Goal: Task Accomplishment & Management: Use online tool/utility

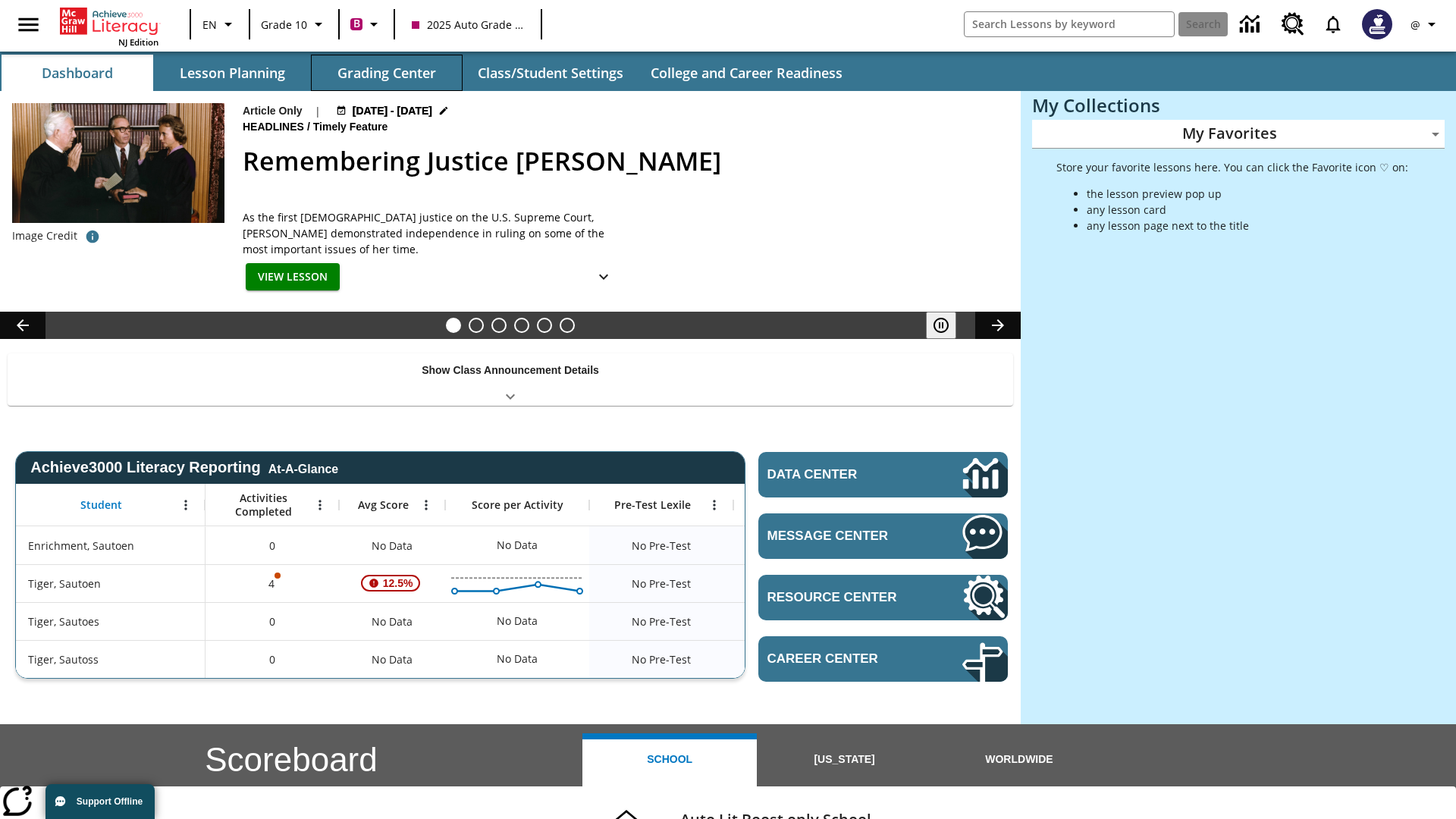
click at [387, 73] on button "Grading Center" at bounding box center [387, 73] width 152 height 36
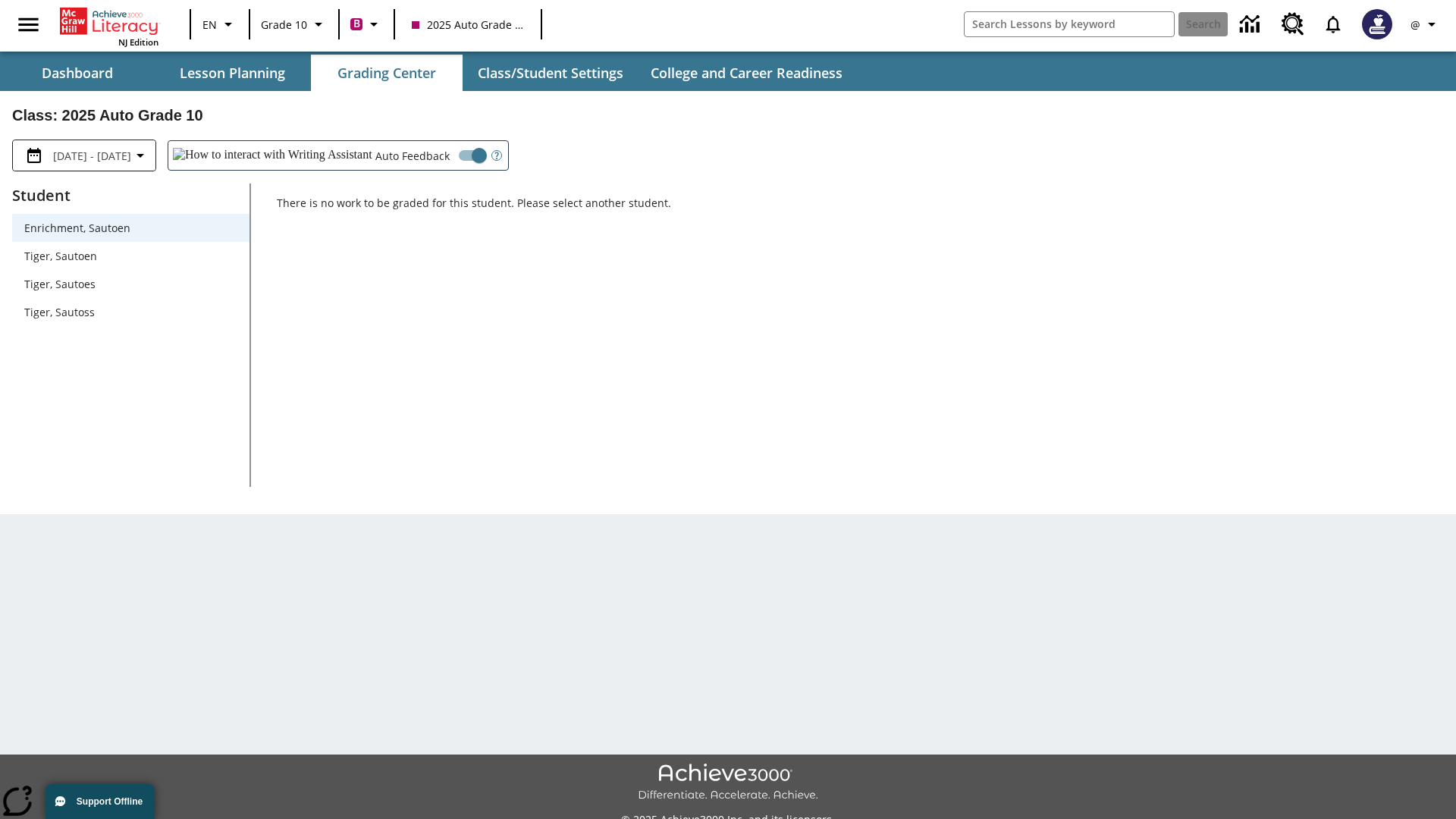
click at [131, 256] on span "Tiger, Sautoen" at bounding box center [131, 256] width 213 height 16
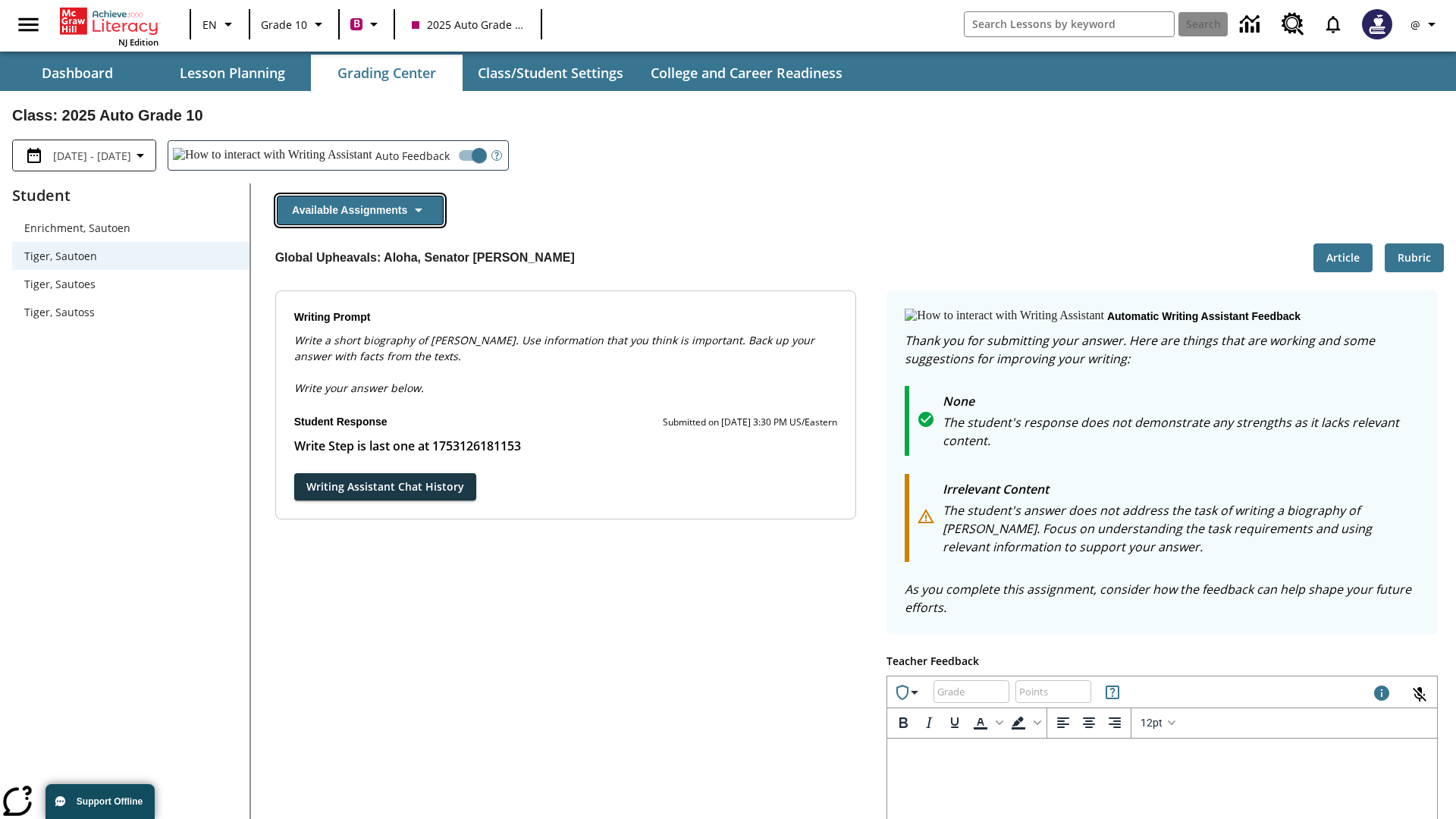
click at [360, 210] on button "Available Assignments" at bounding box center [360, 210] width 167 height 29
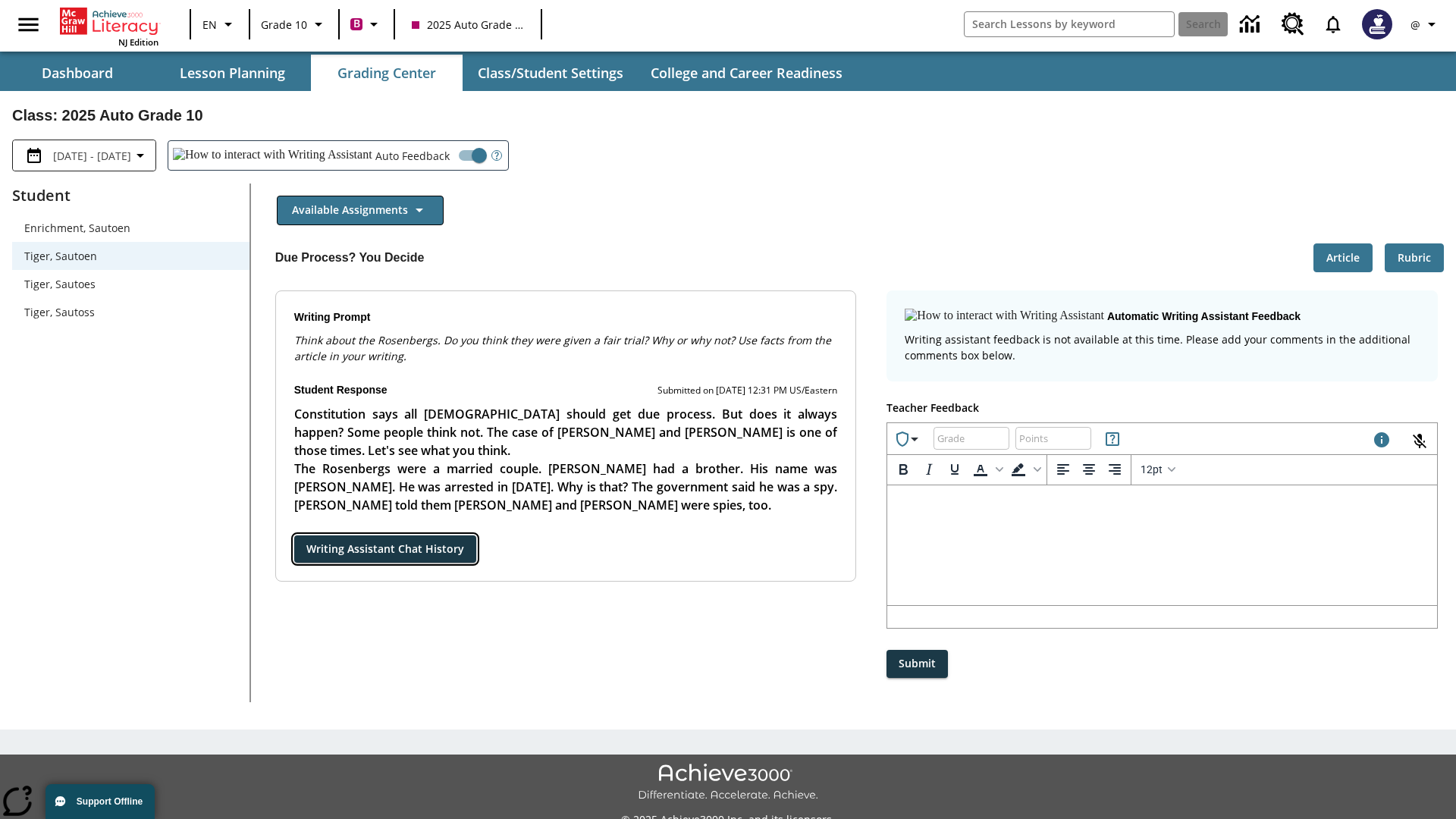
click at [295, 535] on button "Writing Assistant Chat History" at bounding box center [385, 549] width 182 height 28
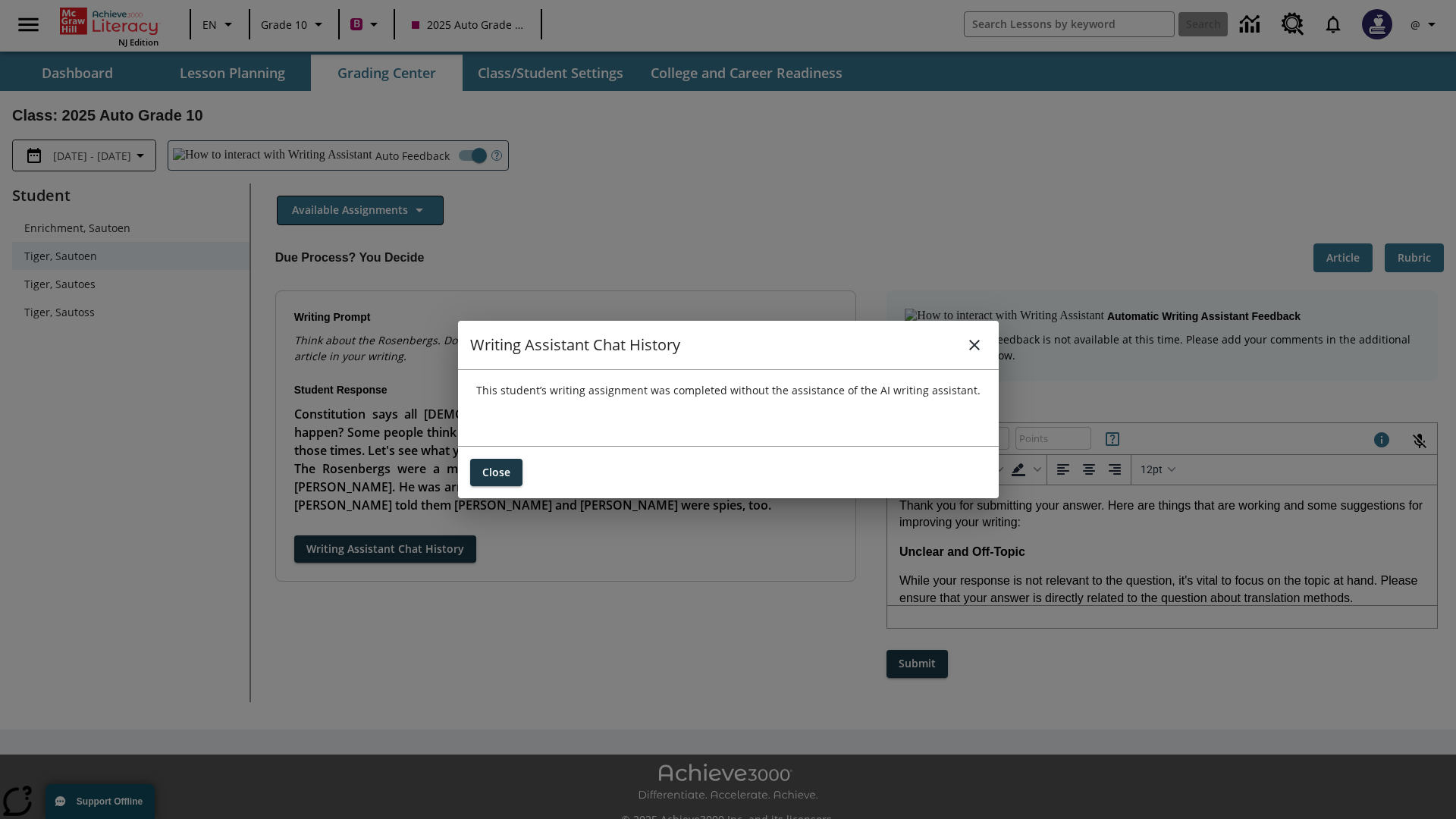
click at [974, 344] on icon "close" at bounding box center [974, 345] width 11 height 11
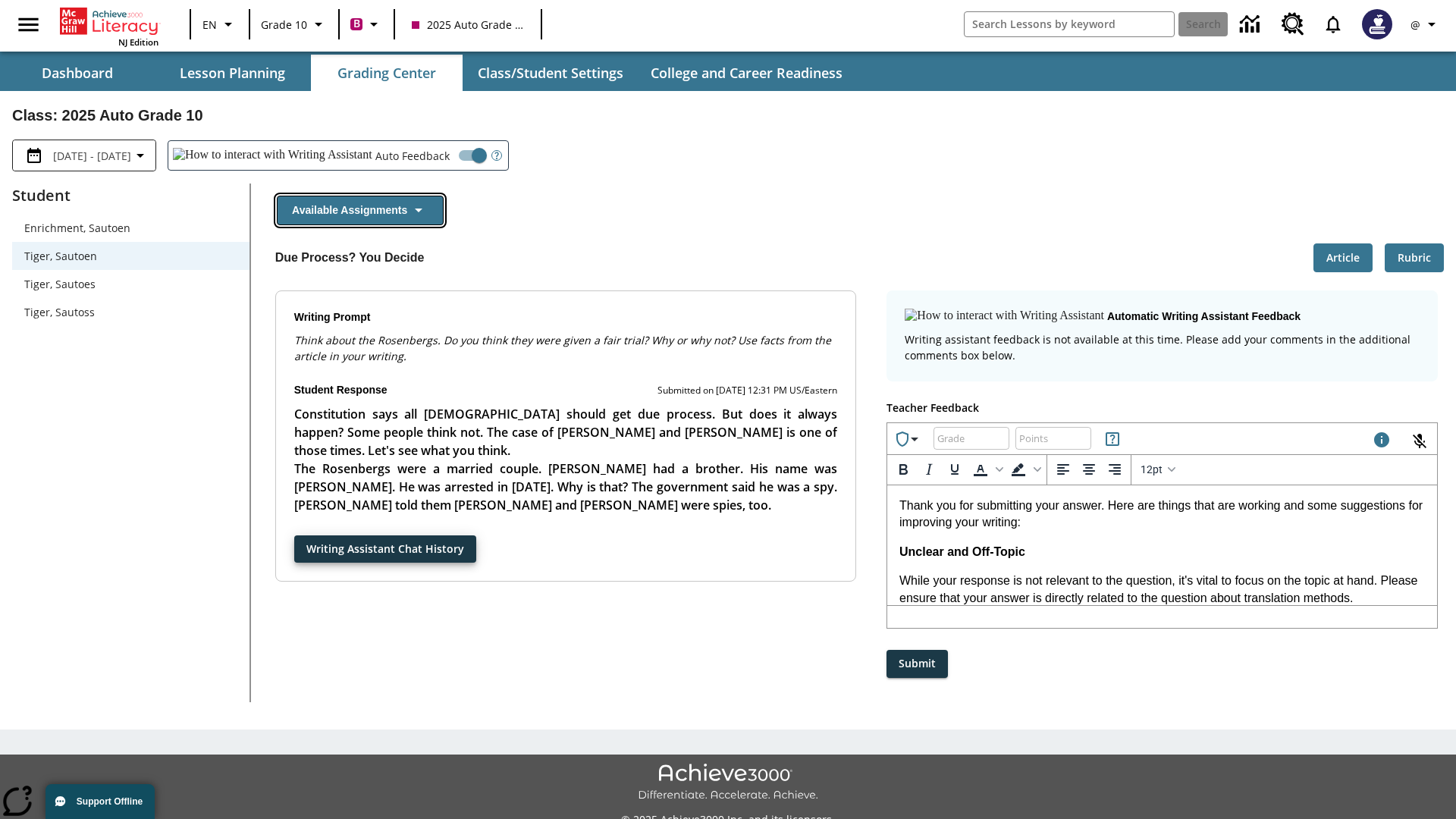
click at [360, 210] on button "Available Assignments" at bounding box center [360, 210] width 167 height 29
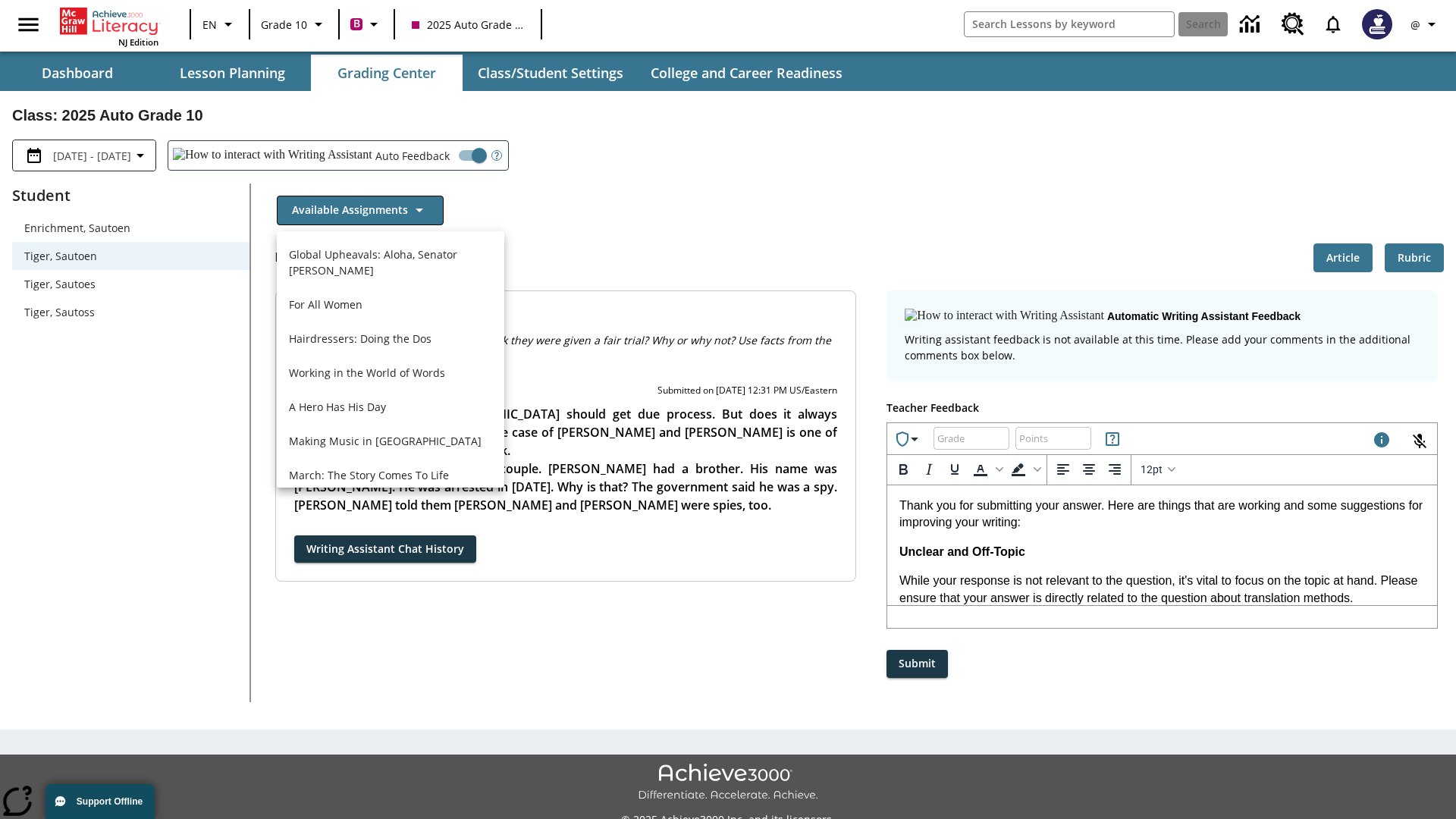
scroll to position [1089, 0]
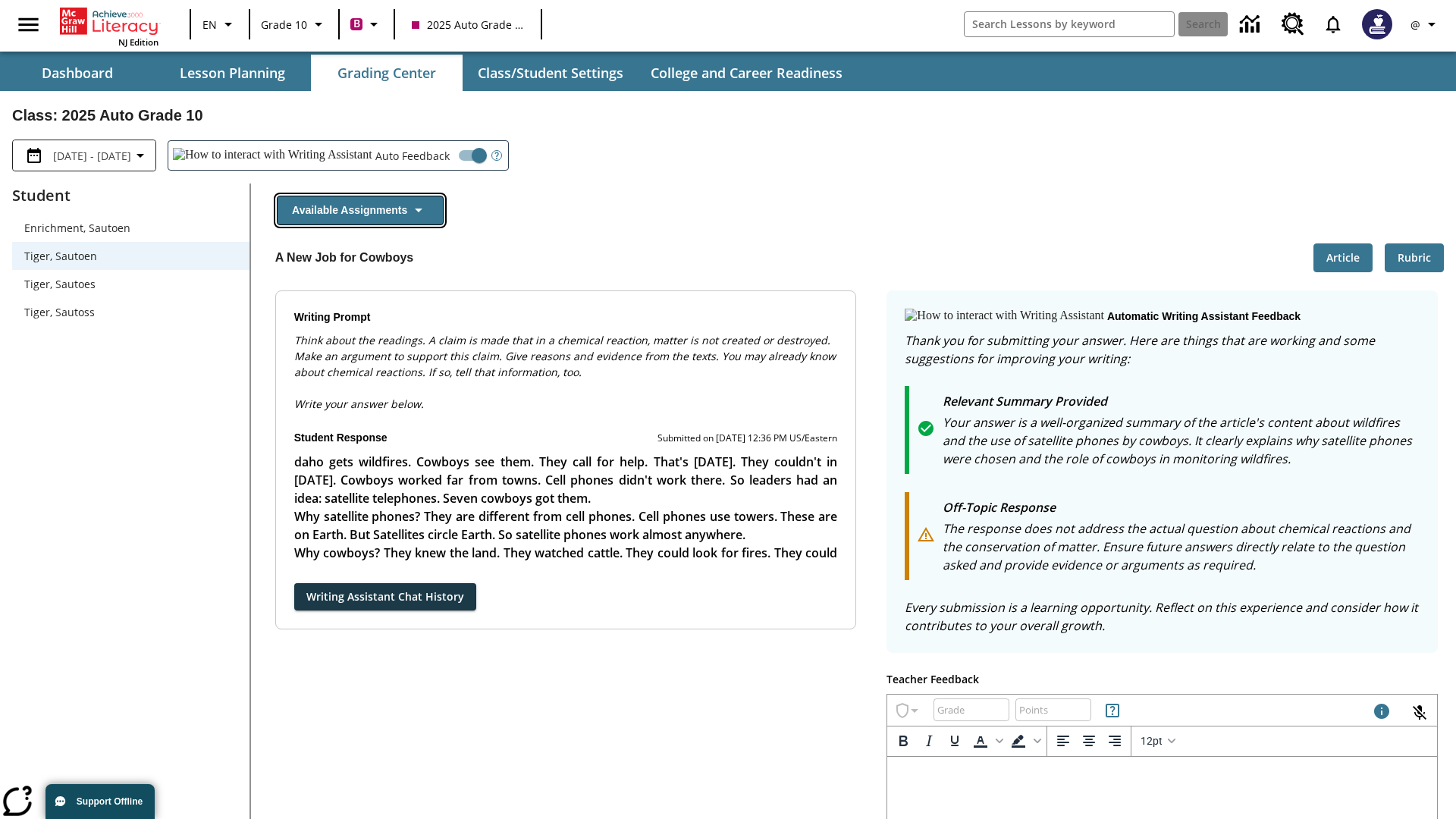
scroll to position [0, 0]
click at [295, 583] on button "Writing Assistant Chat History" at bounding box center [385, 597] width 182 height 28
